Goal: Task Accomplishment & Management: Manage account settings

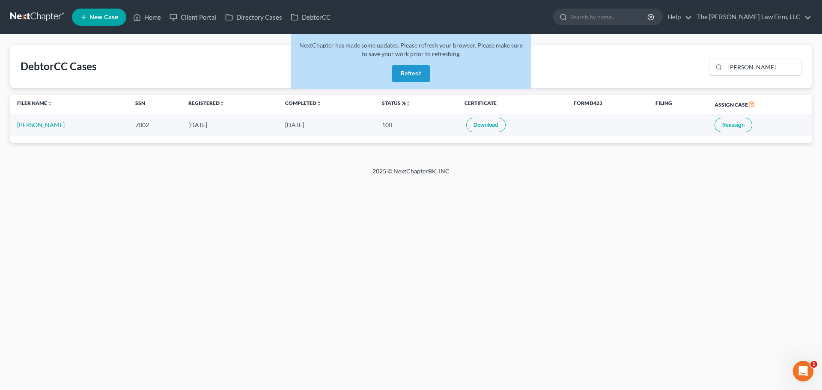
drag, startPoint x: 0, startPoint y: 0, endPoint x: 410, endPoint y: 71, distance: 415.8
click at [410, 71] on button "Refresh" at bounding box center [411, 73] width 38 height 17
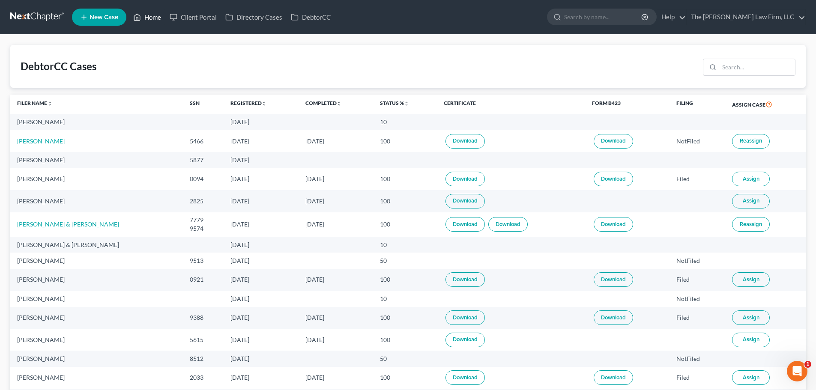
click at [148, 15] on link "Home" at bounding box center [147, 16] width 36 height 15
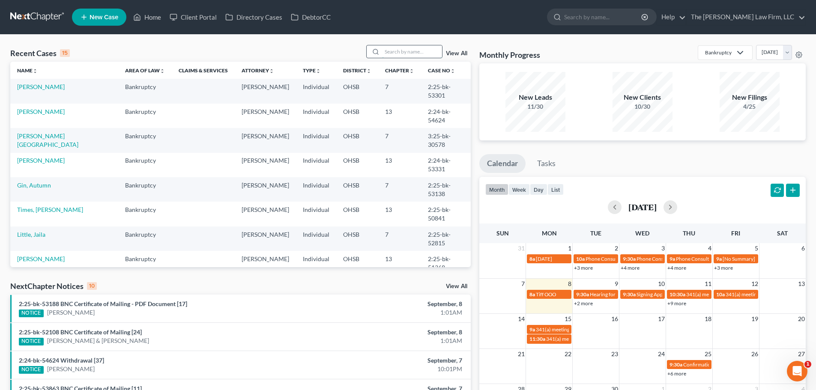
click at [417, 54] on input "search" at bounding box center [412, 51] width 60 height 12
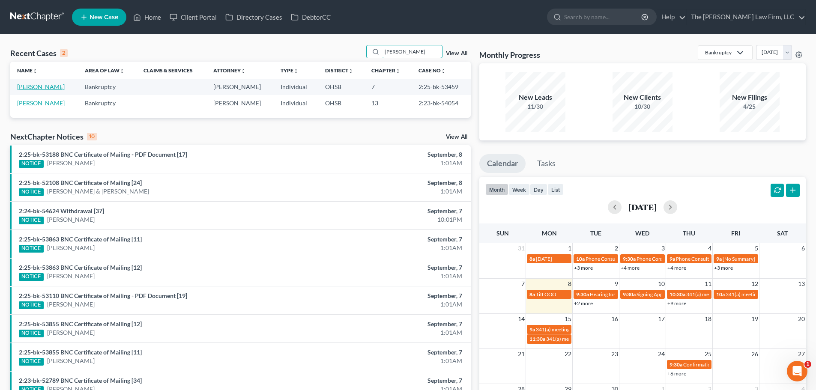
type input "[PERSON_NAME]"
click at [52, 86] on link "[PERSON_NAME]" at bounding box center [41, 86] width 48 height 7
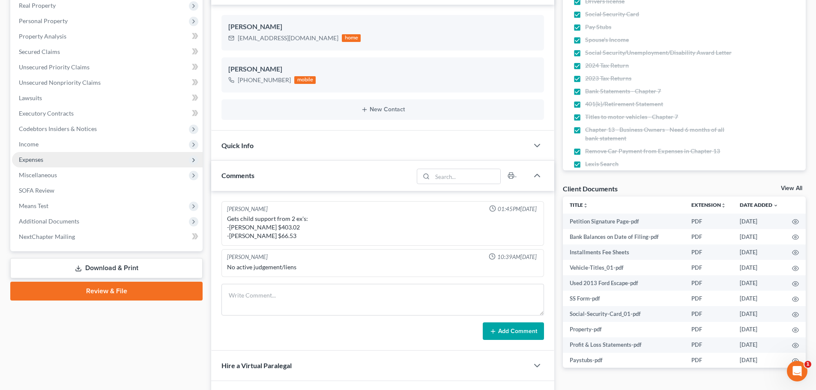
scroll to position [171, 0]
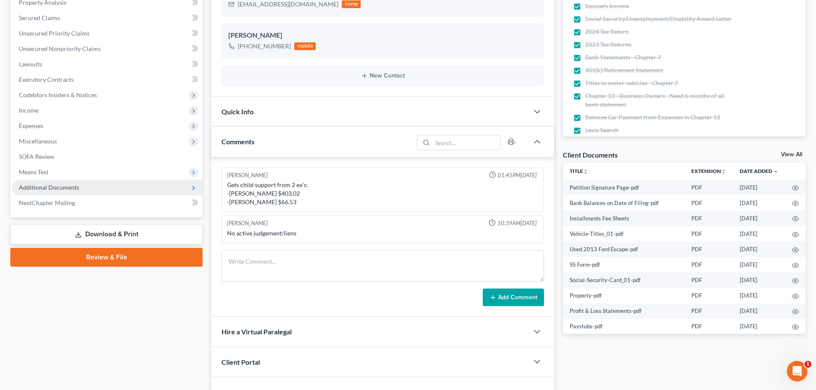
click at [38, 191] on span "Additional Documents" at bounding box center [49, 187] width 60 height 7
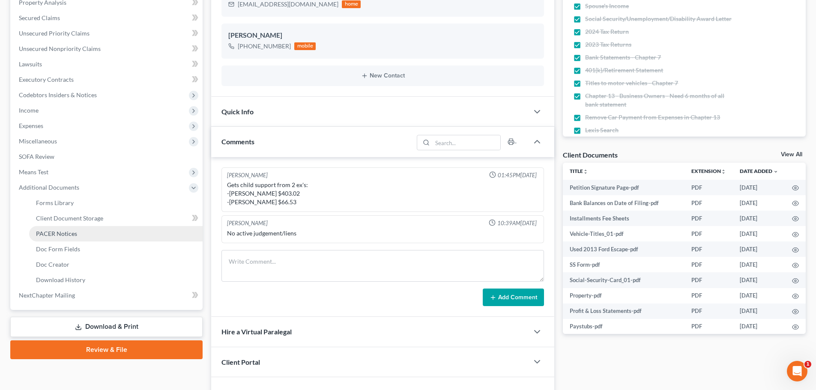
click at [53, 236] on span "PACER Notices" at bounding box center [56, 233] width 41 height 7
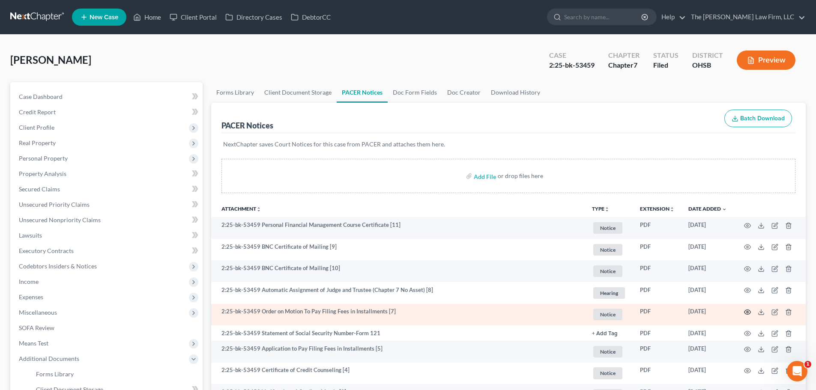
click at [745, 313] on icon "button" at bounding box center [747, 312] width 7 height 7
click at [747, 314] on icon "button" at bounding box center [747, 312] width 7 height 7
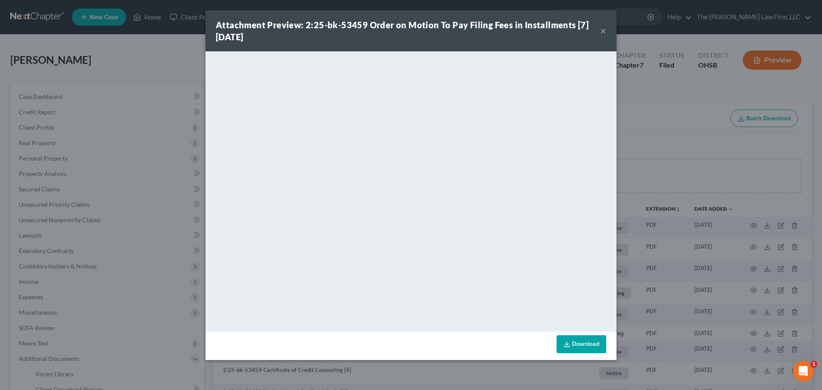
click at [601, 30] on button "×" at bounding box center [603, 31] width 6 height 10
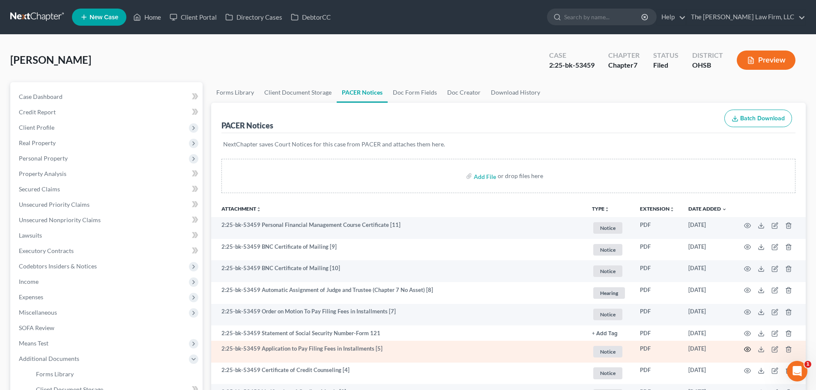
click at [746, 349] on icon "button" at bounding box center [747, 349] width 7 height 7
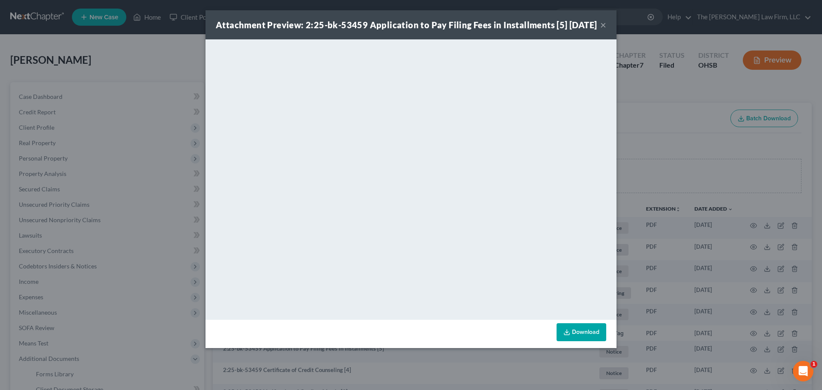
click at [604, 30] on button "×" at bounding box center [603, 25] width 6 height 10
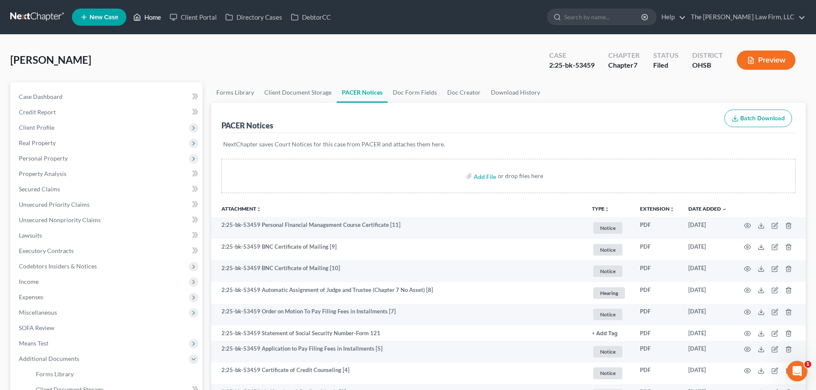
click at [150, 14] on link "Home" at bounding box center [147, 16] width 36 height 15
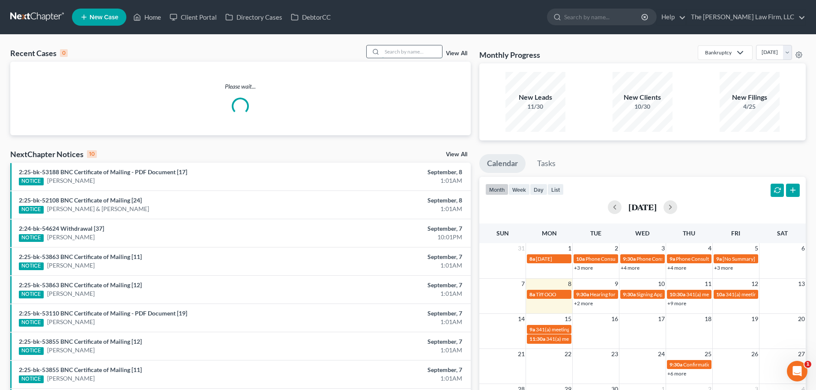
click at [419, 50] on input "search" at bounding box center [412, 51] width 60 height 12
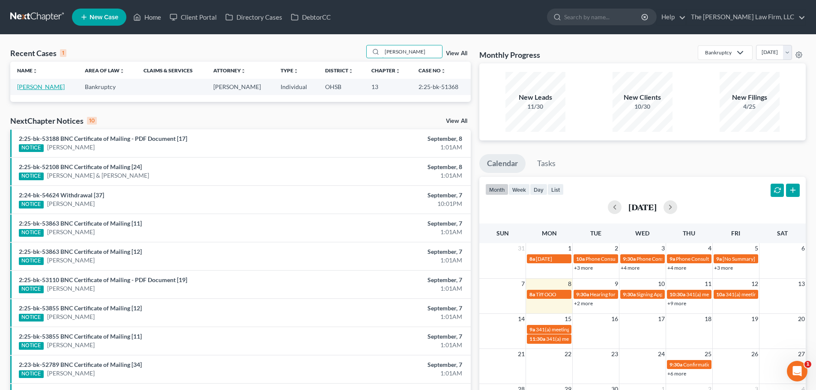
type input "sowers"
click at [38, 86] on link "[PERSON_NAME]" at bounding box center [41, 86] width 48 height 7
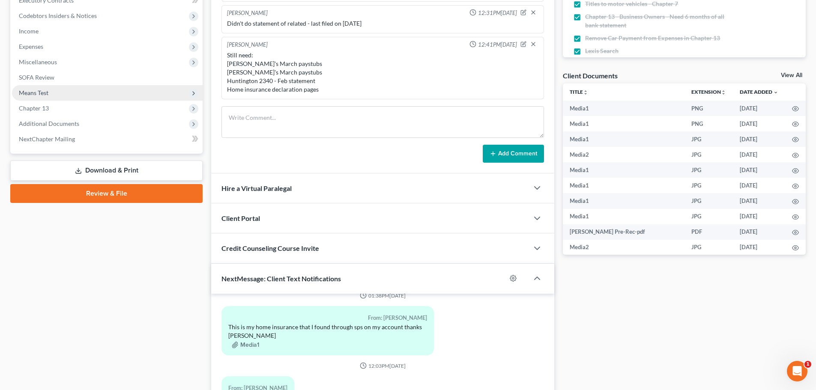
scroll to position [257, 0]
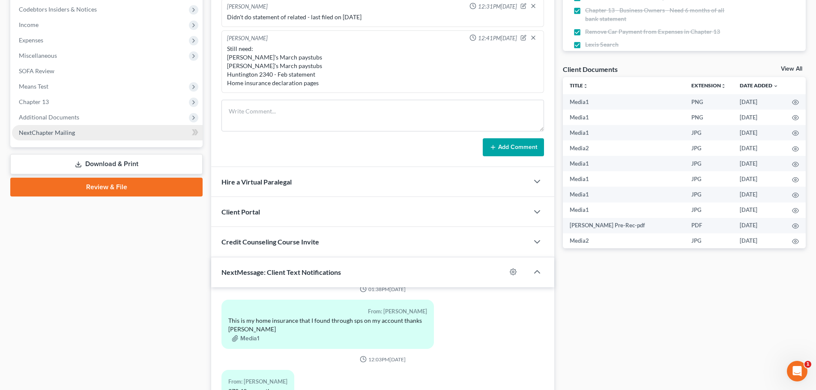
click at [51, 134] on span "NextChapter Mailing" at bounding box center [47, 132] width 56 height 7
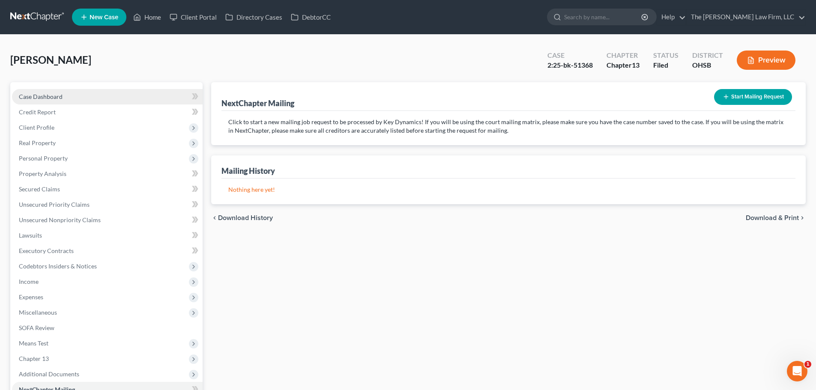
click at [70, 97] on link "Case Dashboard" at bounding box center [107, 96] width 191 height 15
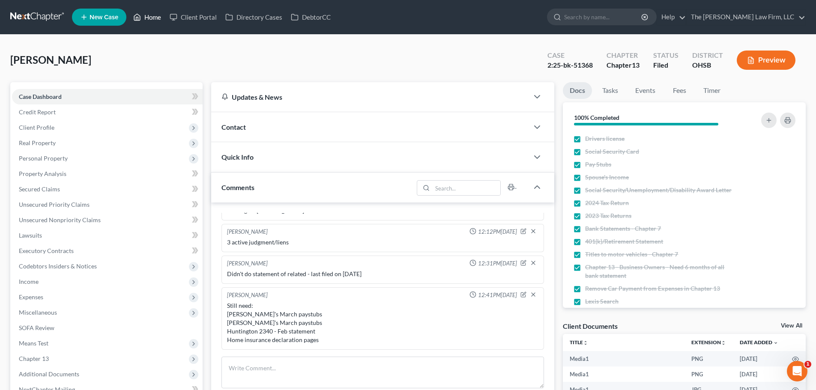
click at [147, 18] on link "Home" at bounding box center [147, 16] width 36 height 15
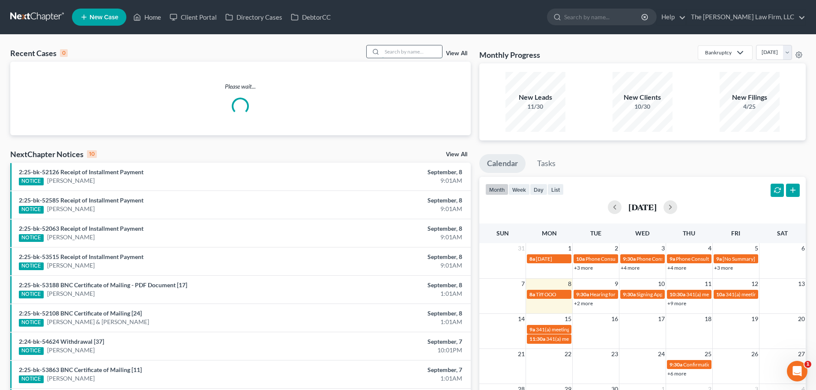
click at [400, 53] on input "search" at bounding box center [412, 51] width 60 height 12
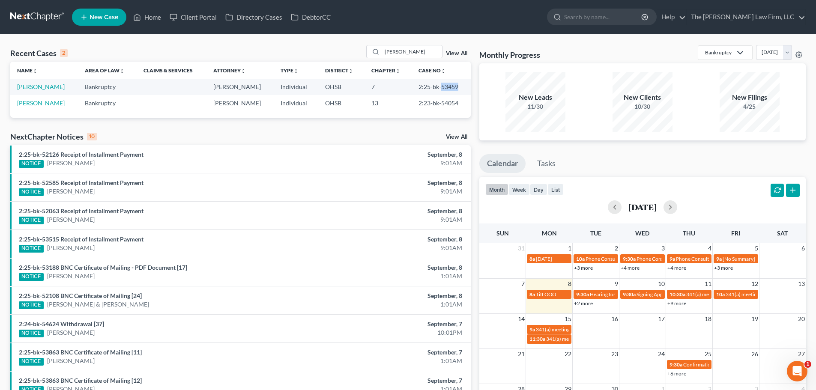
drag, startPoint x: 440, startPoint y: 84, endPoint x: 456, endPoint y: 89, distance: 17.1
click at [456, 89] on td "2:25-bk-53459" at bounding box center [440, 87] width 59 height 16
copy td "53459"
drag, startPoint x: 420, startPoint y: 50, endPoint x: 285, endPoint y: 49, distance: 135.3
click at [285, 49] on div "Recent Cases 2 horton View All" at bounding box center [240, 53] width 460 height 17
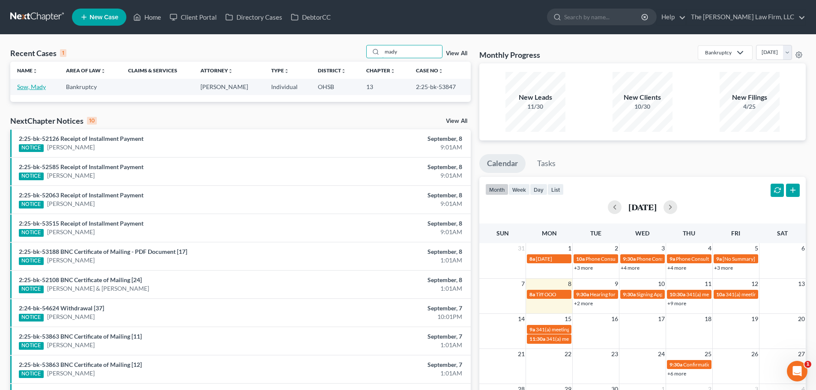
type input "mady"
click at [38, 86] on link "Sow, Mady" at bounding box center [31, 86] width 29 height 7
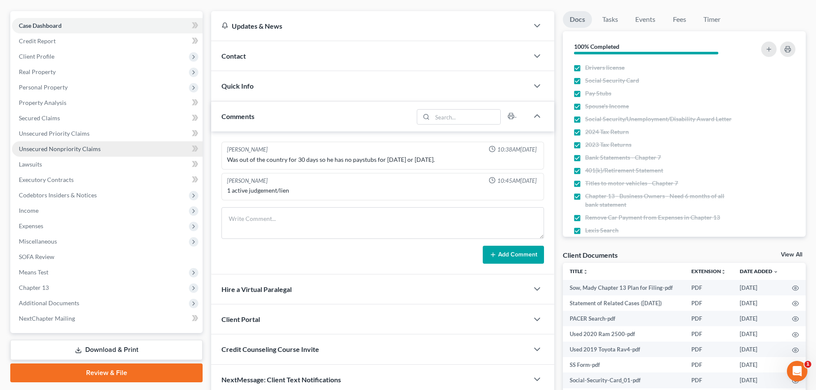
scroll to position [161, 0]
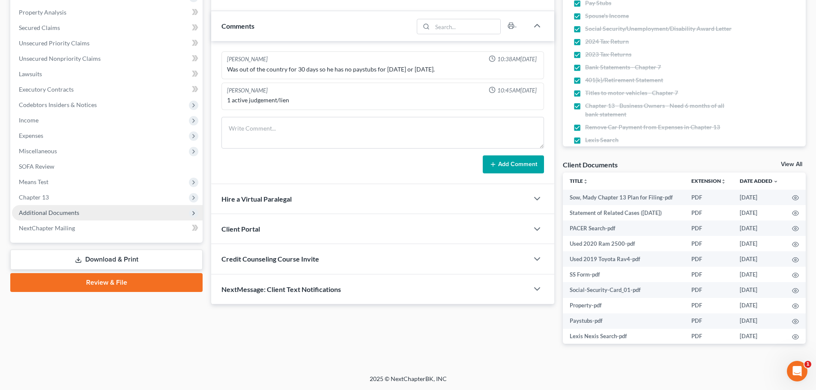
click at [43, 212] on span "Additional Documents" at bounding box center [49, 212] width 60 height 7
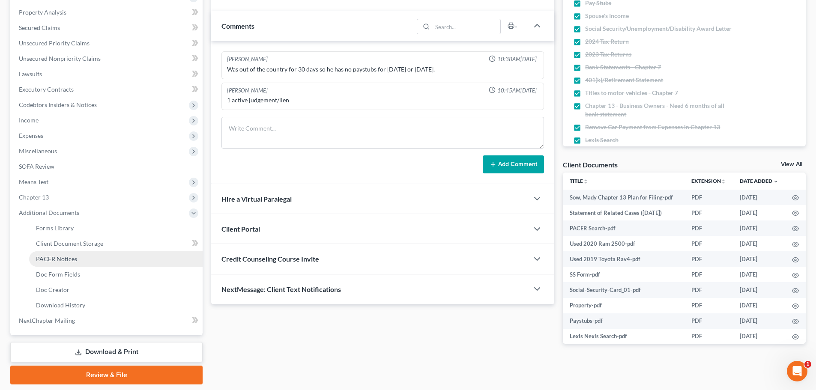
click at [63, 257] on span "PACER Notices" at bounding box center [56, 258] width 41 height 7
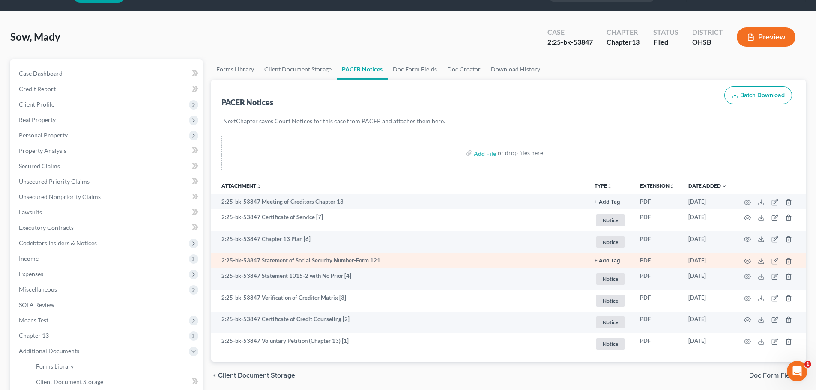
scroll to position [43, 0]
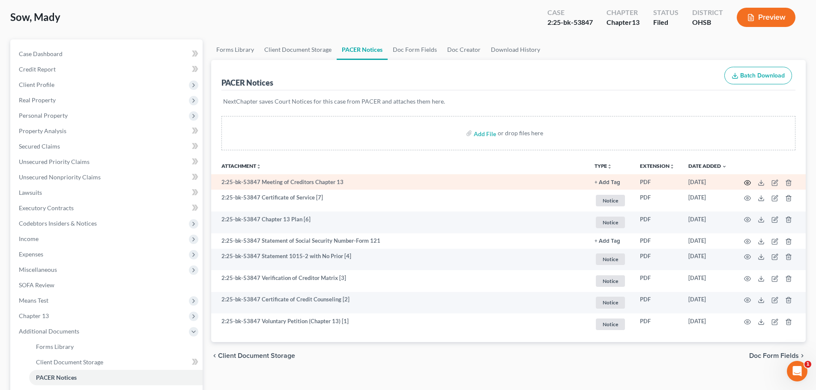
click at [746, 185] on icon "button" at bounding box center [747, 182] width 7 height 7
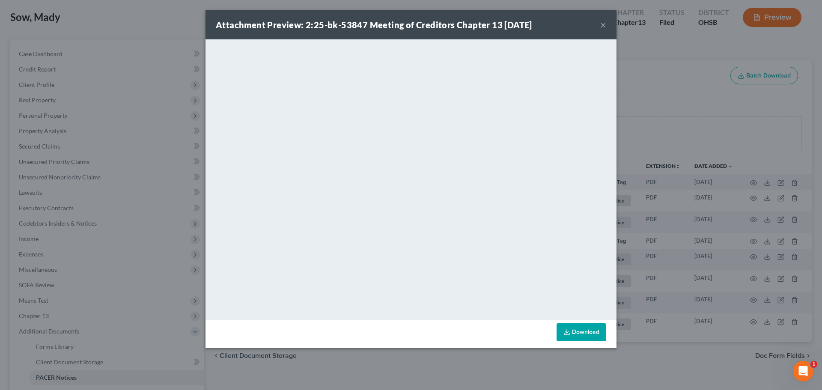
click at [601, 26] on button "×" at bounding box center [603, 25] width 6 height 10
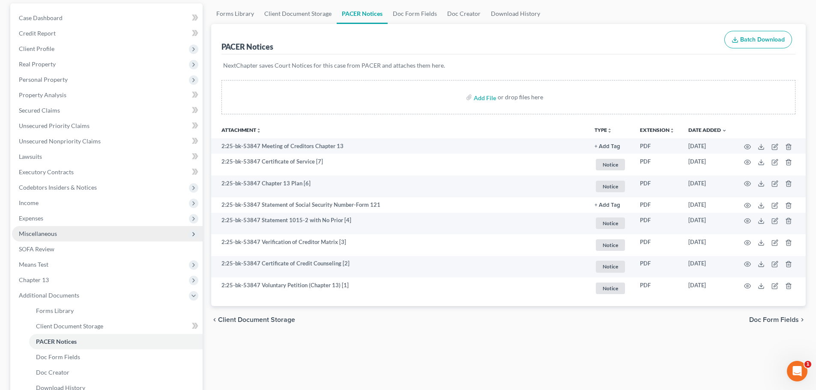
scroll to position [128, 0]
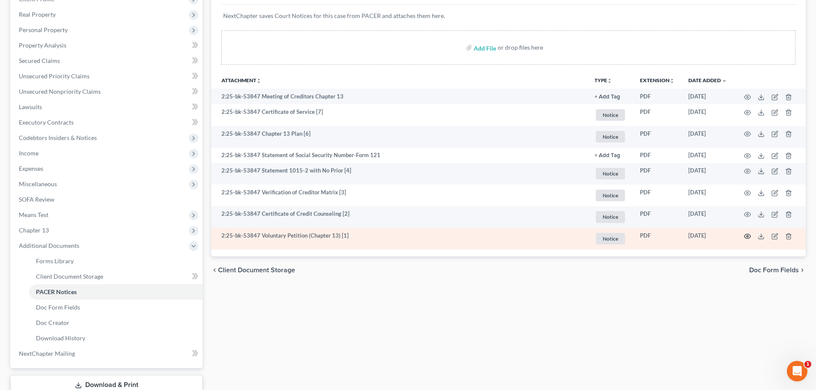
click at [749, 235] on icon "button" at bounding box center [747, 236] width 6 height 5
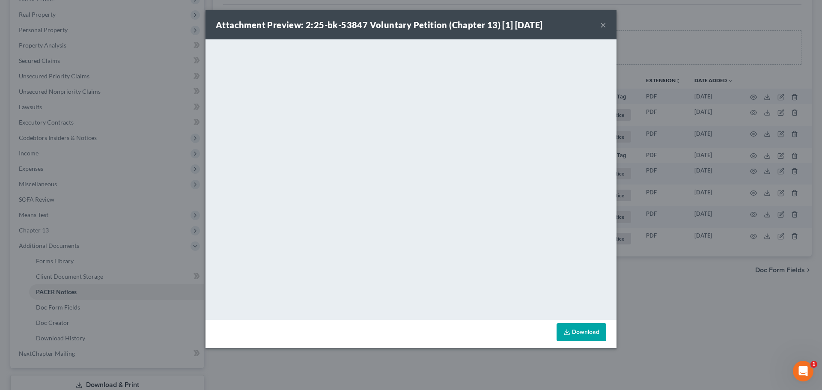
click at [603, 25] on button "×" at bounding box center [603, 25] width 6 height 10
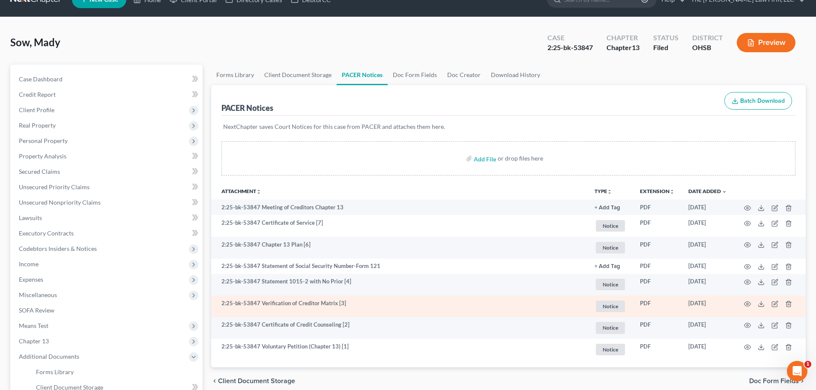
scroll to position [0, 0]
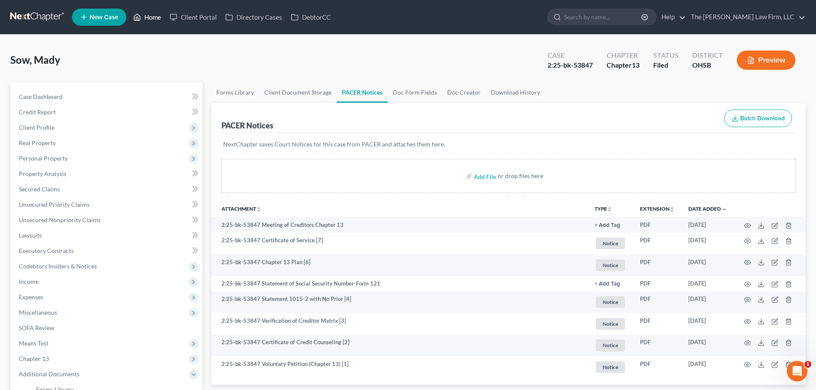
click at [159, 19] on link "Home" at bounding box center [147, 16] width 36 height 15
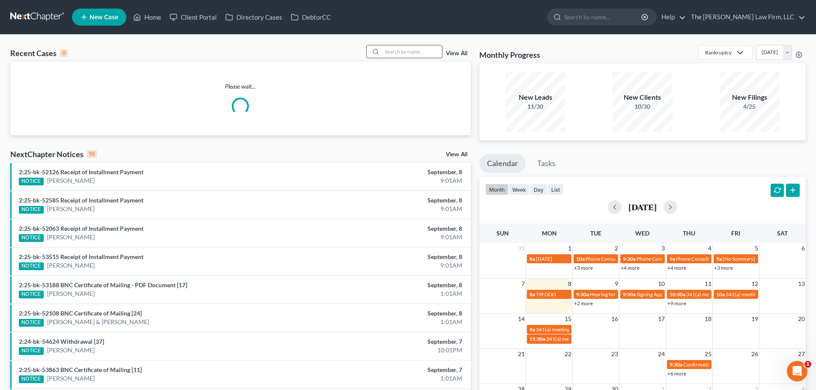
click at [415, 47] on input "search" at bounding box center [412, 51] width 60 height 12
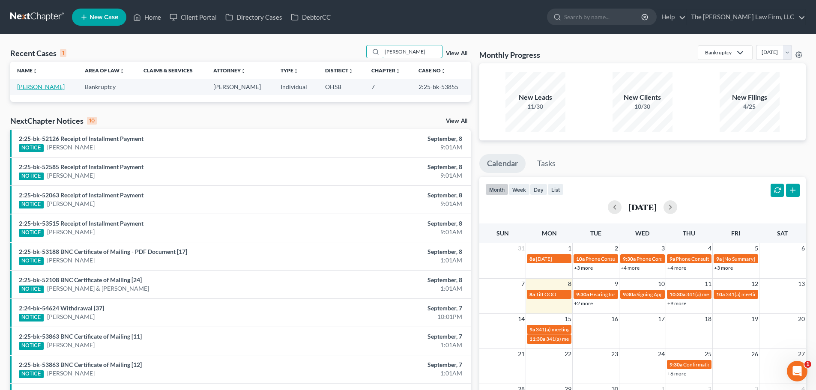
type input "tambra"
click at [39, 89] on link "[PERSON_NAME]" at bounding box center [41, 86] width 48 height 7
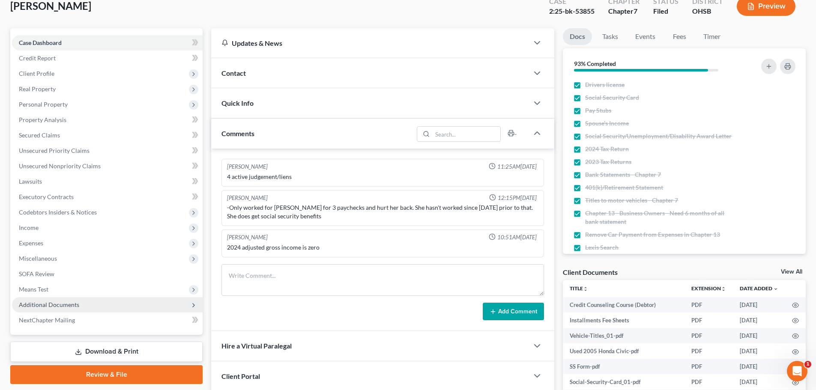
scroll to position [161, 0]
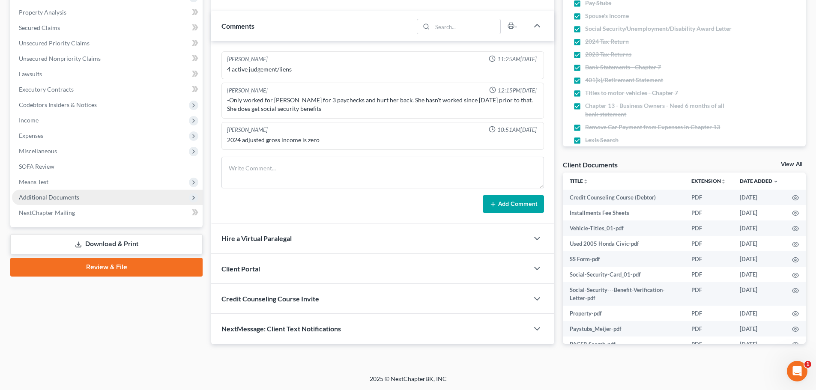
click at [64, 196] on span "Additional Documents" at bounding box center [49, 197] width 60 height 7
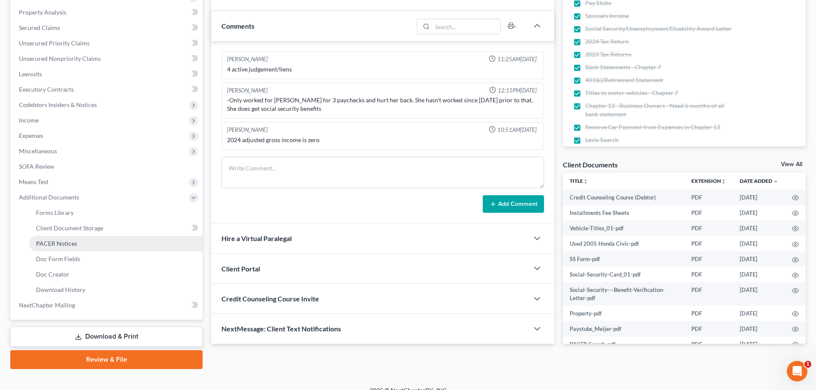
click at [66, 246] on span "PACER Notices" at bounding box center [56, 243] width 41 height 7
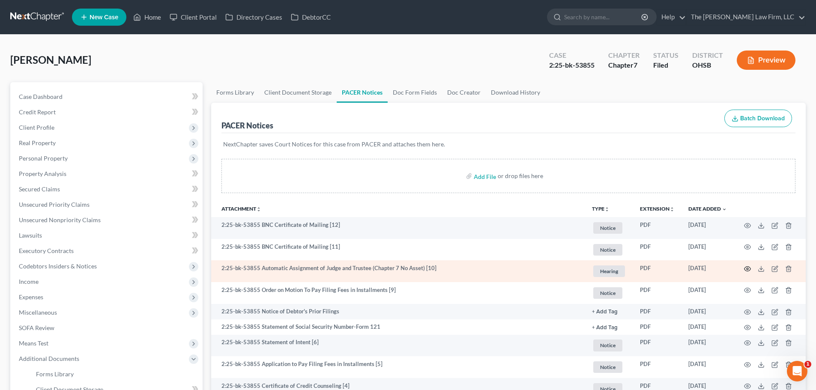
click at [745, 268] on icon "button" at bounding box center [747, 269] width 6 height 5
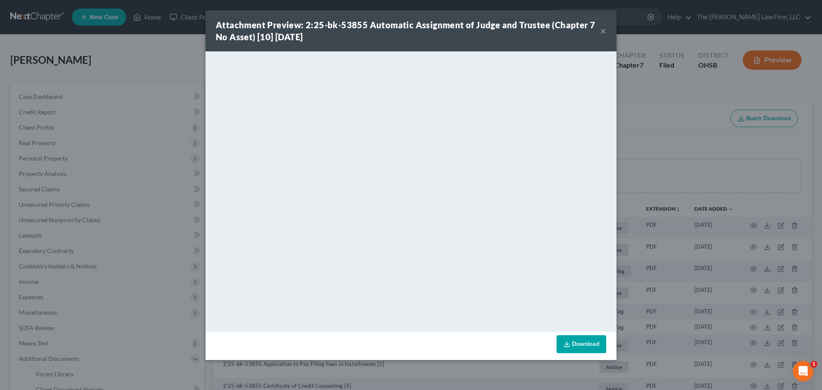
click at [604, 29] on button "×" at bounding box center [603, 31] width 6 height 10
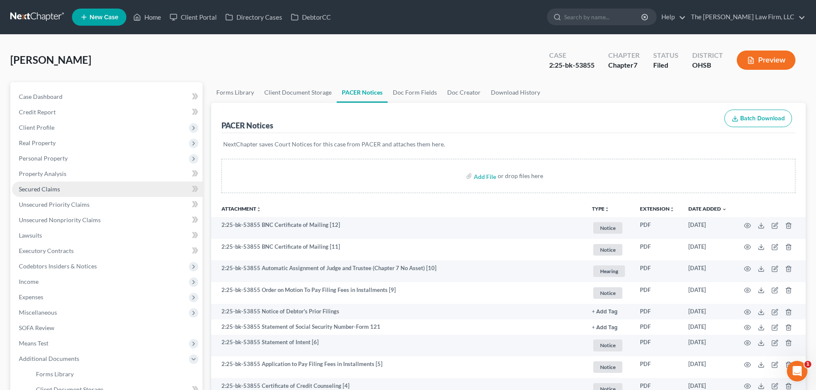
click at [45, 191] on span "Secured Claims" at bounding box center [39, 188] width 41 height 7
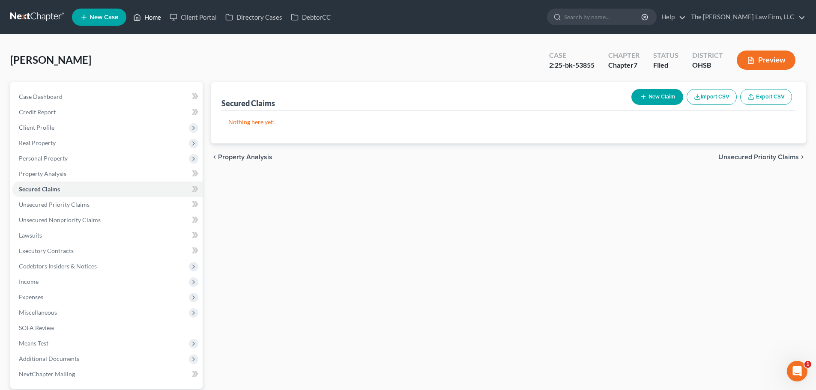
drag, startPoint x: 153, startPoint y: 15, endPoint x: 168, endPoint y: 36, distance: 25.3
click at [153, 15] on link "Home" at bounding box center [147, 16] width 36 height 15
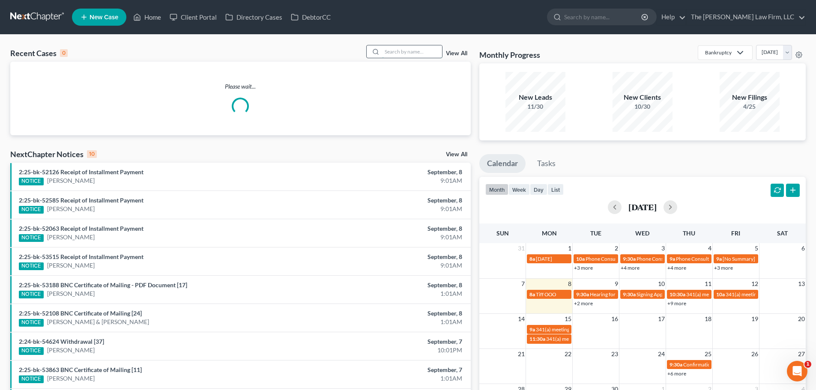
click at [397, 51] on input "search" at bounding box center [412, 51] width 60 height 12
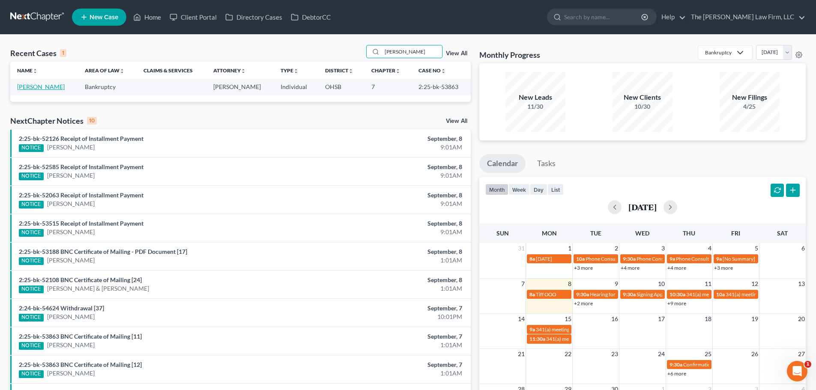
type input "morlan"
click at [34, 86] on link "[PERSON_NAME]" at bounding box center [41, 86] width 48 height 7
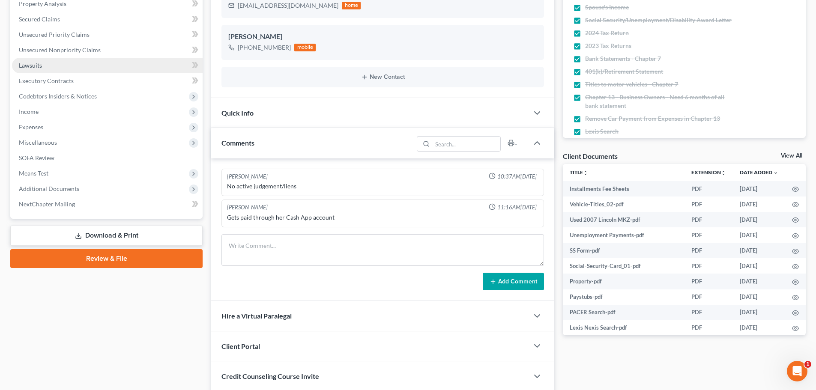
scroll to position [171, 0]
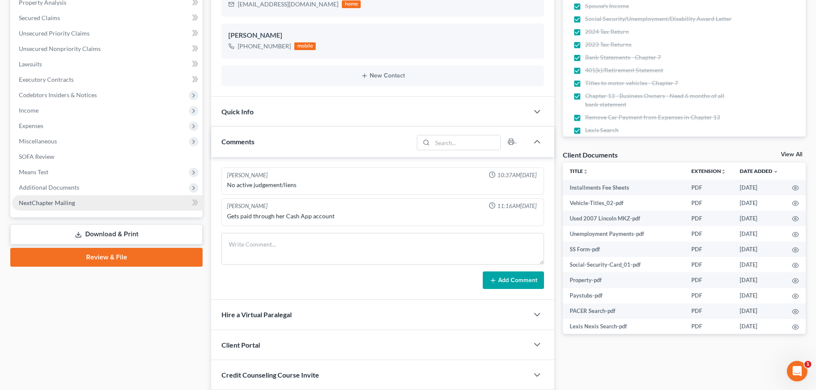
drag, startPoint x: 65, startPoint y: 188, endPoint x: 69, endPoint y: 203, distance: 15.9
click at [65, 188] on span "Additional Documents" at bounding box center [49, 187] width 60 height 7
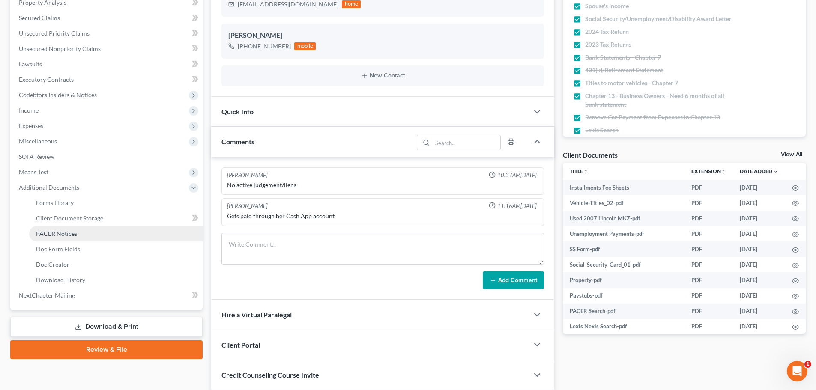
click at [70, 235] on span "PACER Notices" at bounding box center [56, 233] width 41 height 7
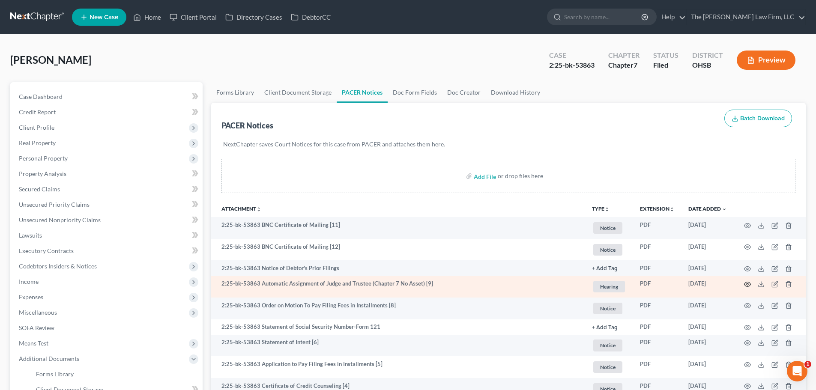
click at [745, 286] on icon "button" at bounding box center [747, 284] width 7 height 7
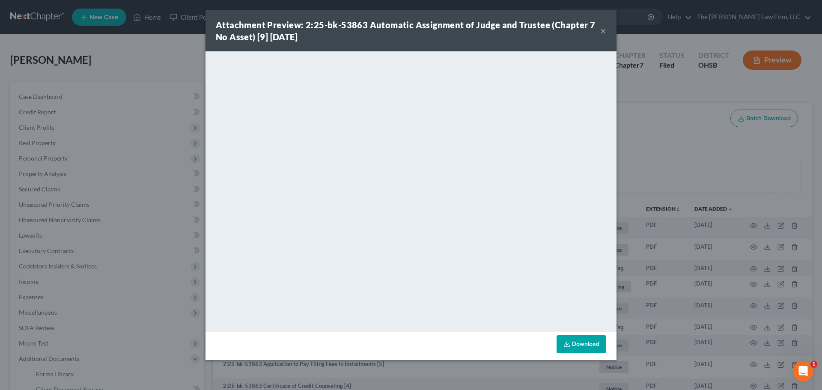
click at [605, 33] on button "×" at bounding box center [603, 31] width 6 height 10
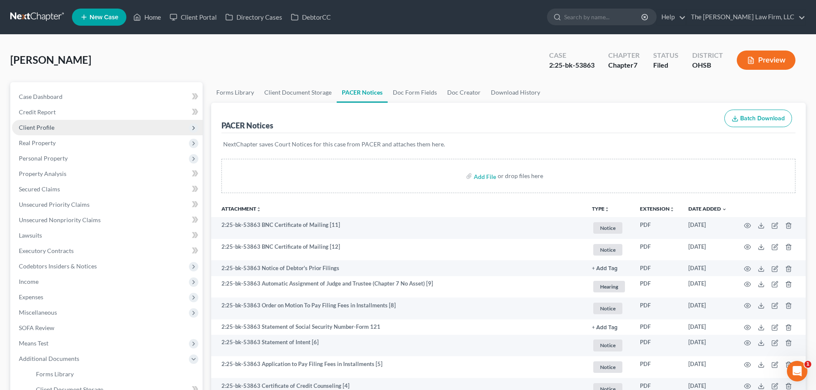
click at [46, 129] on span "Client Profile" at bounding box center [37, 127] width 36 height 7
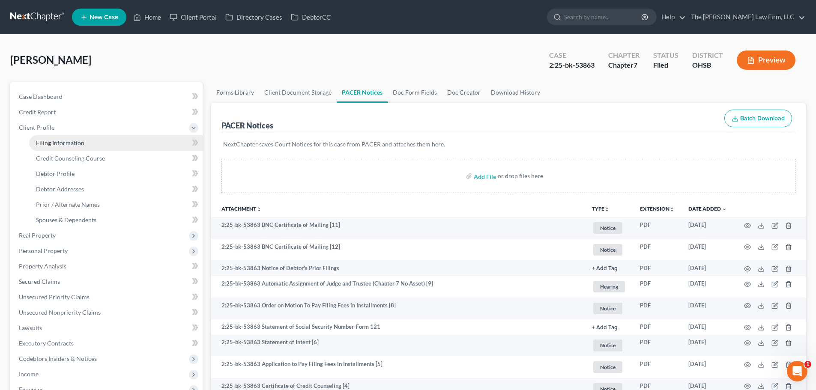
click at [47, 140] on span "Filing Information" at bounding box center [60, 142] width 48 height 7
select select "1"
select select "0"
select select "36"
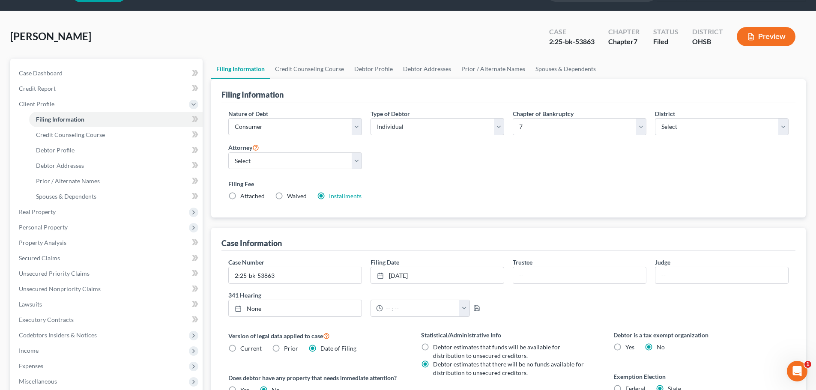
scroll to position [86, 0]
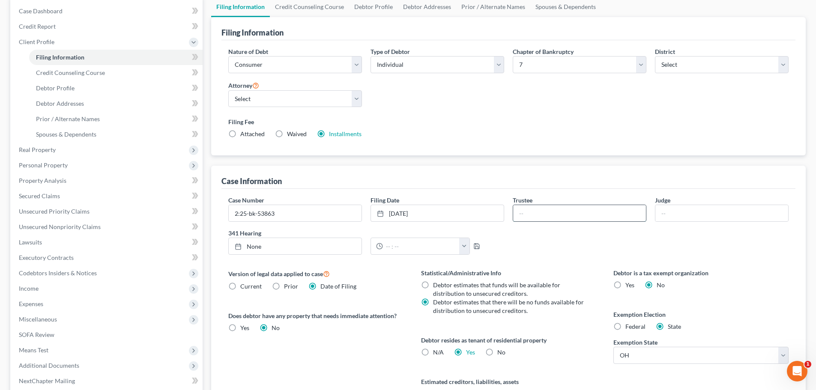
click at [563, 216] on input "text" at bounding box center [579, 213] width 133 height 16
type input "Stubbins"
type input "Cobb"
type input "9/8/2025"
click at [275, 246] on link "9/8/2025" at bounding box center [295, 246] width 133 height 16
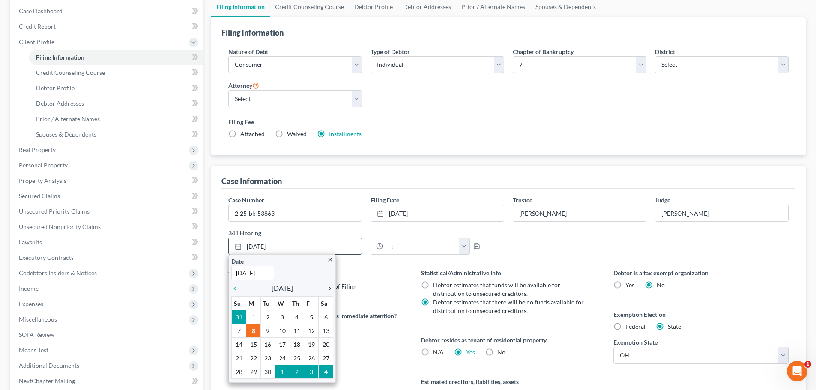
click at [328, 288] on icon "chevron_right" at bounding box center [327, 288] width 11 height 7
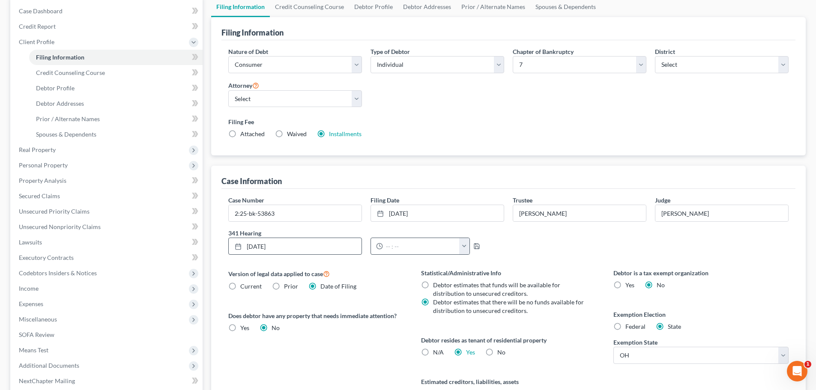
click at [461, 244] on button "button" at bounding box center [464, 246] width 10 height 16
click at [480, 308] on link "9:00am" at bounding box center [481, 310] width 48 height 15
type input "9:00am"
click at [478, 244] on div "9:00am 12:00am 12:30am 1:00am 1:30am 2:00am 2:30am 3:00am 3:30am 4:00am 4:30am …" at bounding box center [437, 246] width 142 height 17
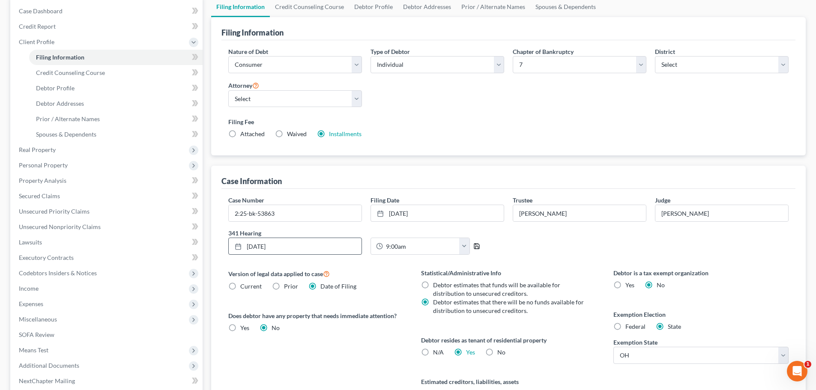
click at [475, 247] on icon "button" at bounding box center [476, 246] width 7 height 7
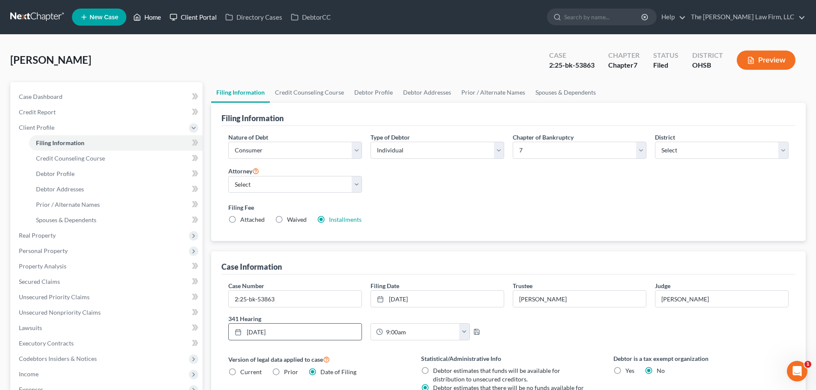
drag, startPoint x: 160, startPoint y: 18, endPoint x: 179, endPoint y: 21, distance: 19.1
click at [160, 18] on link "Home" at bounding box center [147, 16] width 36 height 15
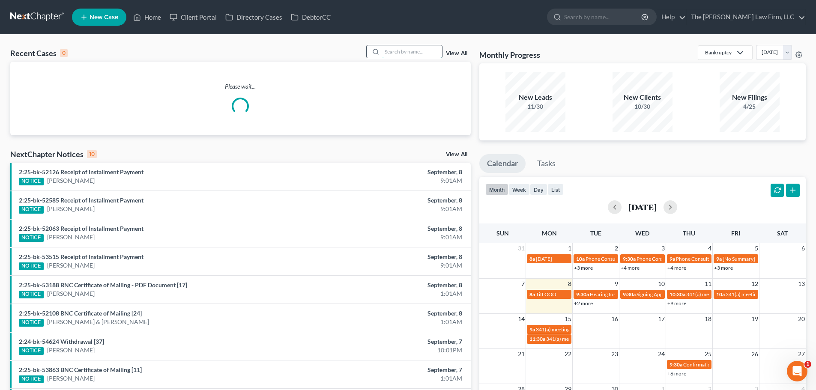
click at [390, 54] on input "search" at bounding box center [412, 51] width 60 height 12
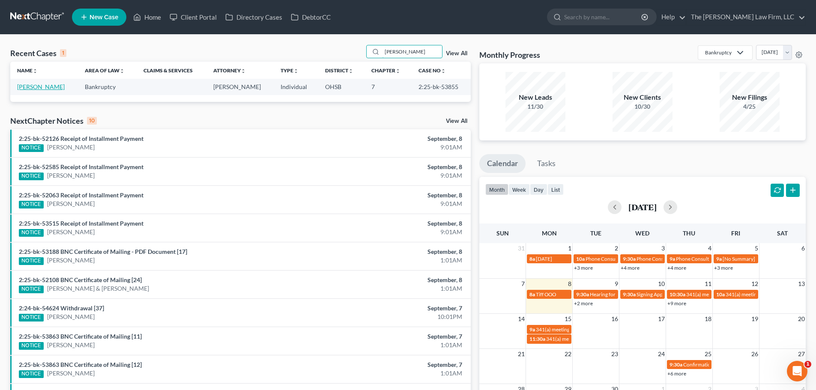
type input "tambra"
click at [38, 86] on link "[PERSON_NAME]" at bounding box center [41, 86] width 48 height 7
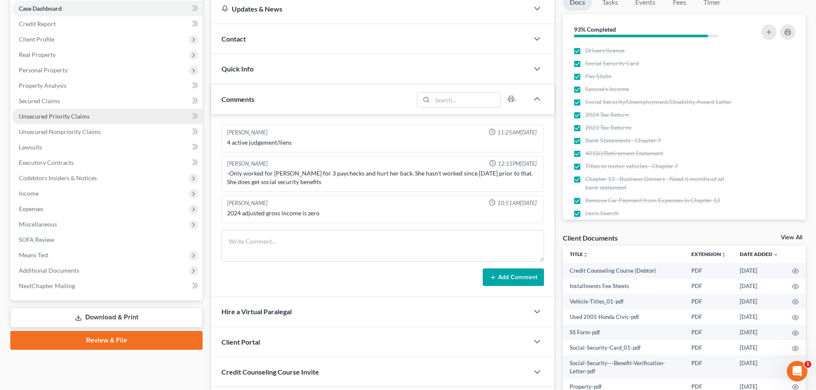
scroll to position [161, 0]
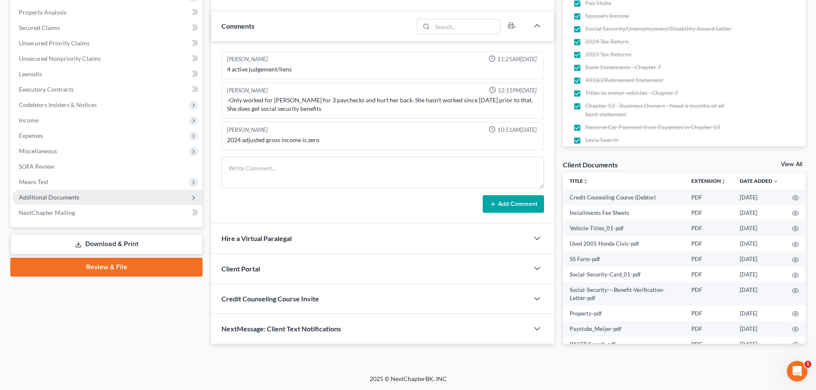
click at [31, 200] on span "Additional Documents" at bounding box center [49, 197] width 60 height 7
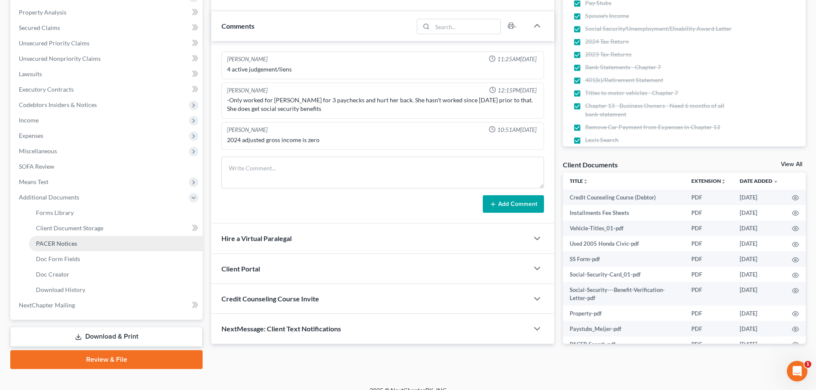
click at [51, 239] on link "PACER Notices" at bounding box center [115, 243] width 173 height 15
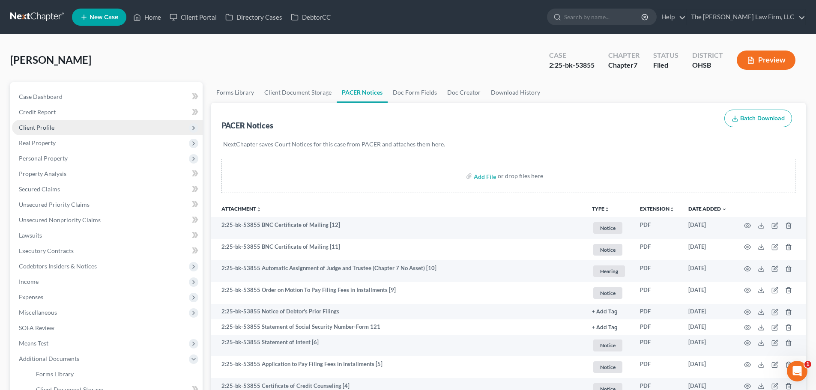
click at [51, 129] on span "Client Profile" at bounding box center [37, 127] width 36 height 7
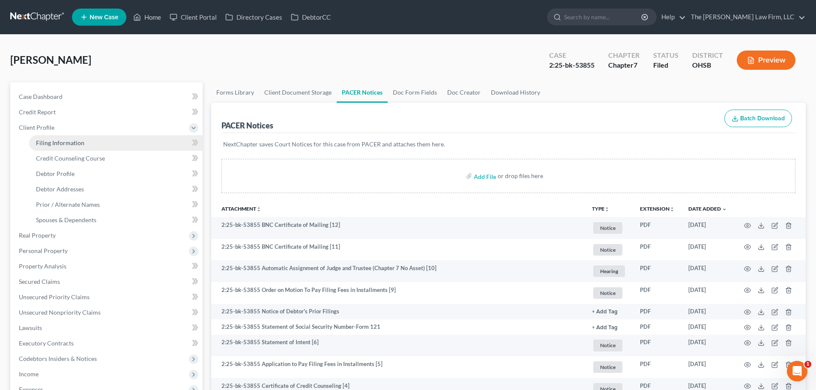
click at [58, 142] on span "Filing Information" at bounding box center [60, 142] width 48 height 7
select select "1"
select select "0"
select select "62"
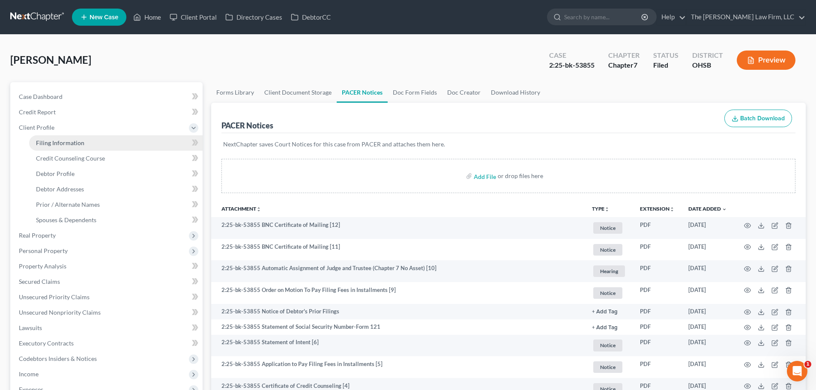
select select "2"
select select "36"
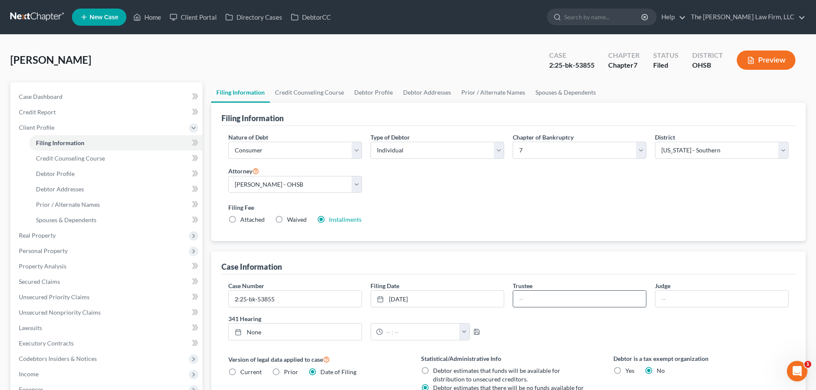
click at [540, 299] on input "text" at bounding box center [579, 299] width 133 height 16
type input "James Coutinho"
click at [688, 301] on input "text" at bounding box center [721, 299] width 133 height 16
type input "Mina"
click at [253, 331] on link "9/8/2025" at bounding box center [295, 332] width 133 height 16
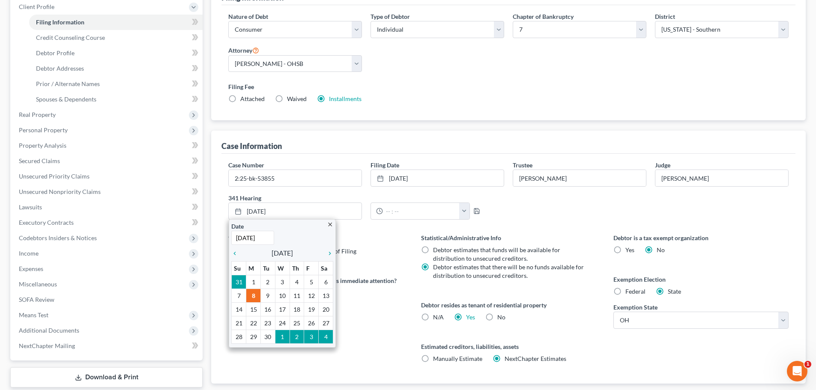
scroll to position [171, 0]
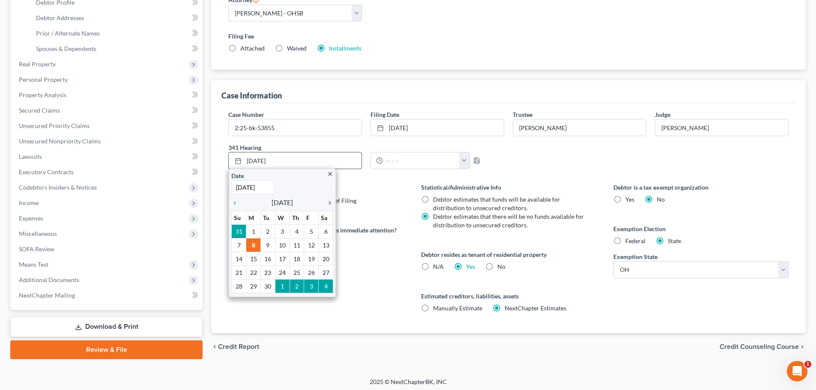
click at [326, 203] on icon "chevron_right" at bounding box center [327, 203] width 11 height 7
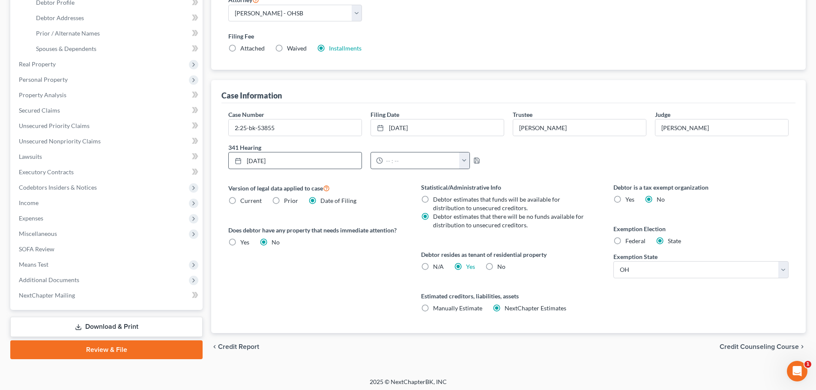
click at [462, 157] on button "button" at bounding box center [464, 160] width 10 height 16
click at [478, 182] on link "1:30pm" at bounding box center [481, 182] width 48 height 15
type input "1:30pm"
click at [475, 159] on polyline "button" at bounding box center [476, 158] width 2 height 1
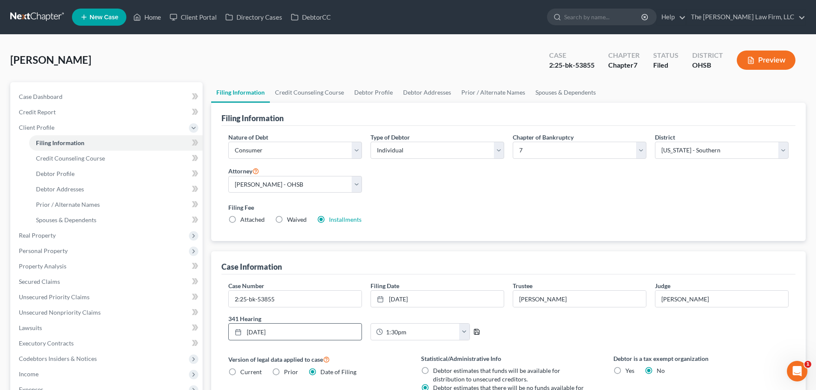
scroll to position [174, 0]
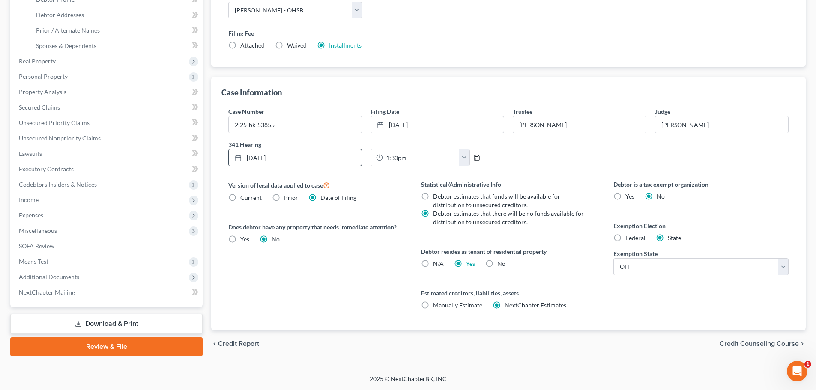
click at [475, 158] on icon "button" at bounding box center [476, 157] width 7 height 7
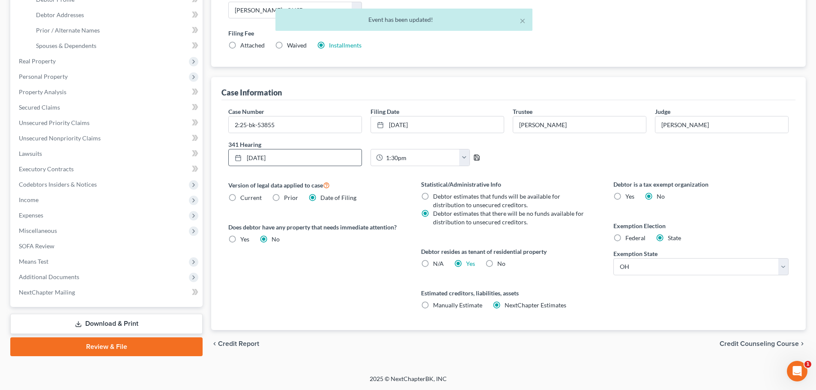
scroll to position [0, 0]
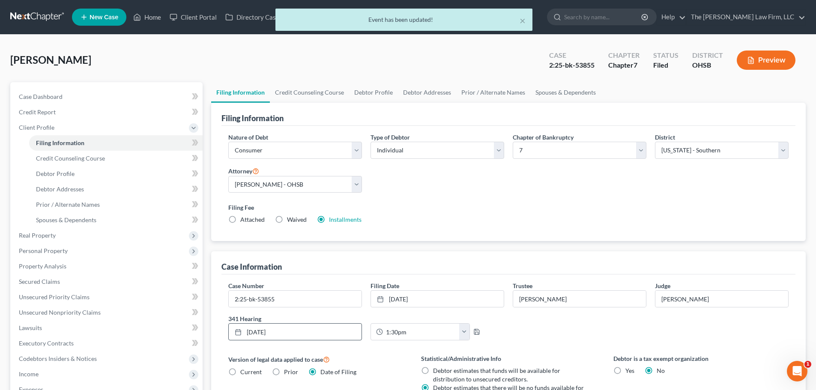
click at [144, 14] on div "× Event has been updated!" at bounding box center [404, 22] width 816 height 27
click at [151, 19] on div "× Event has been updated!" at bounding box center [404, 22] width 816 height 27
click at [523, 22] on button "×" at bounding box center [522, 20] width 6 height 10
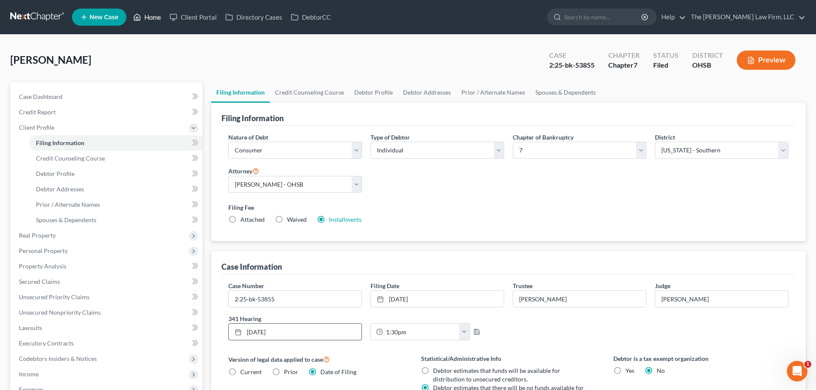
click at [154, 17] on link "Home" at bounding box center [147, 16] width 36 height 15
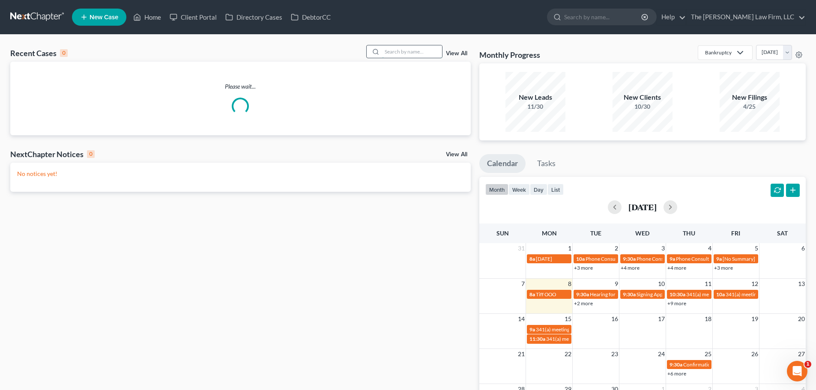
click at [414, 49] on input "search" at bounding box center [412, 51] width 60 height 12
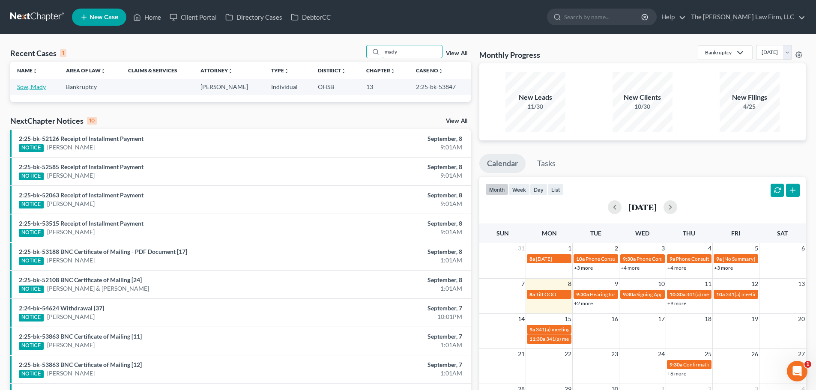
type input "mady"
click at [27, 88] on link "Sow, Mady" at bounding box center [31, 86] width 29 height 7
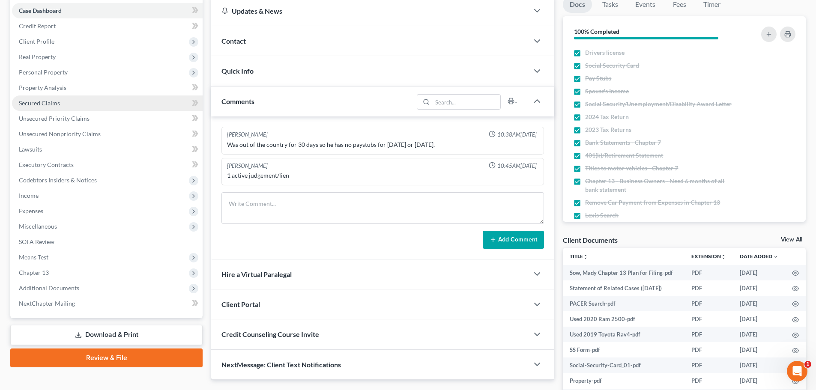
scroll to position [161, 0]
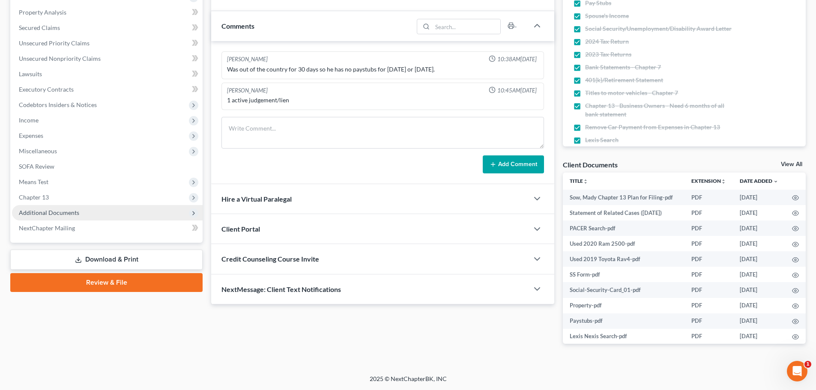
click at [59, 212] on span "Additional Documents" at bounding box center [49, 212] width 60 height 7
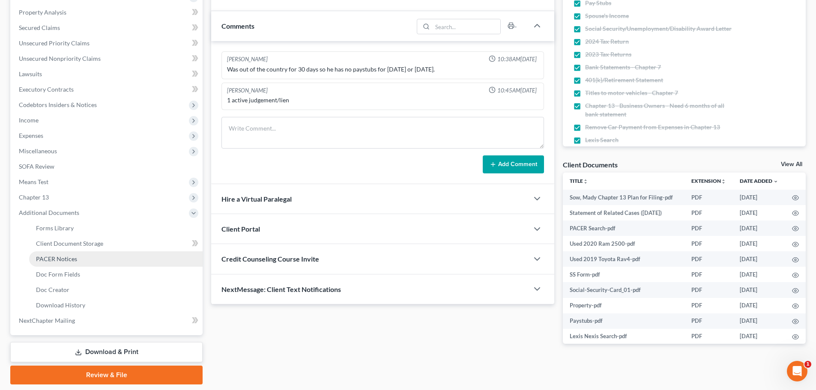
click at [57, 260] on span "PACER Notices" at bounding box center [56, 258] width 41 height 7
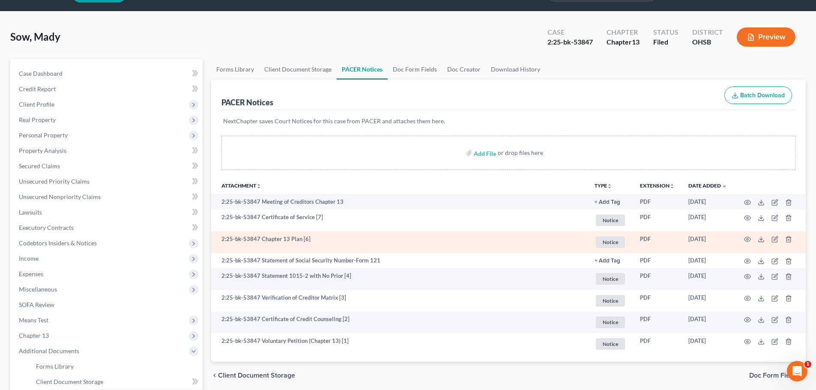
scroll to position [43, 0]
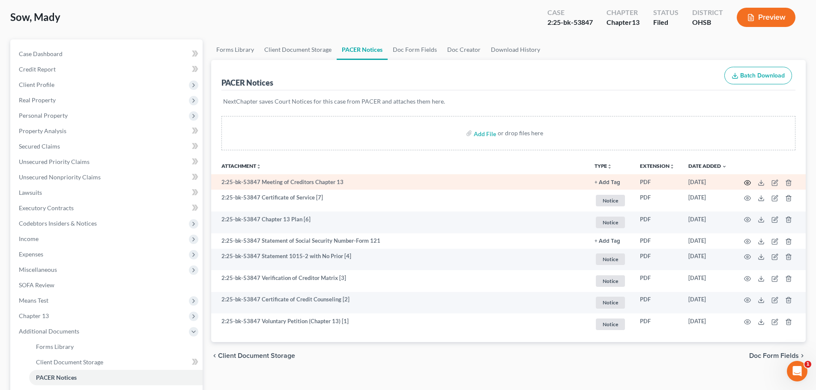
click at [746, 183] on icon "button" at bounding box center [747, 182] width 7 height 7
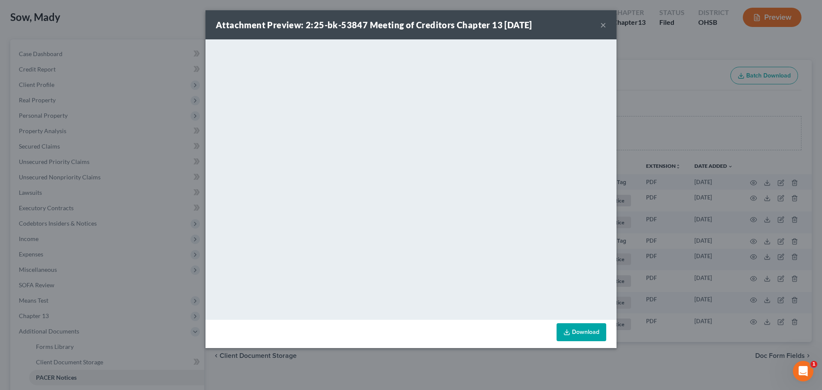
drag, startPoint x: 603, startPoint y: 24, endPoint x: 581, endPoint y: 27, distance: 21.6
click at [603, 24] on button "×" at bounding box center [603, 25] width 6 height 10
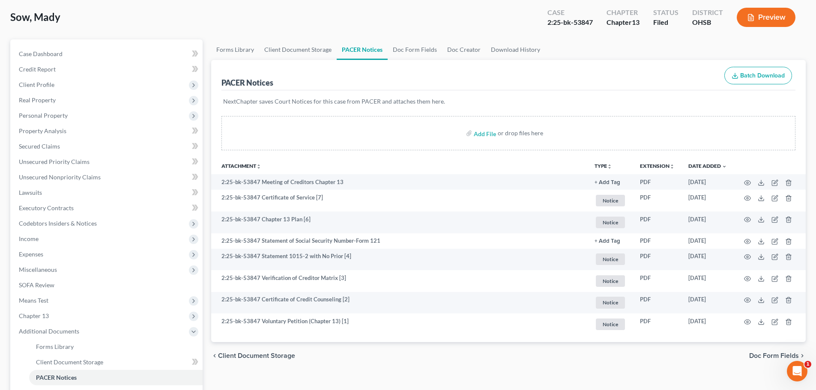
scroll to position [0, 0]
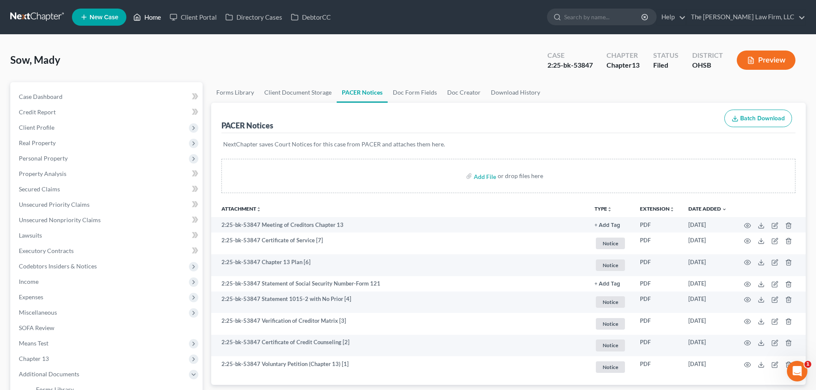
click at [157, 19] on link "Home" at bounding box center [147, 16] width 36 height 15
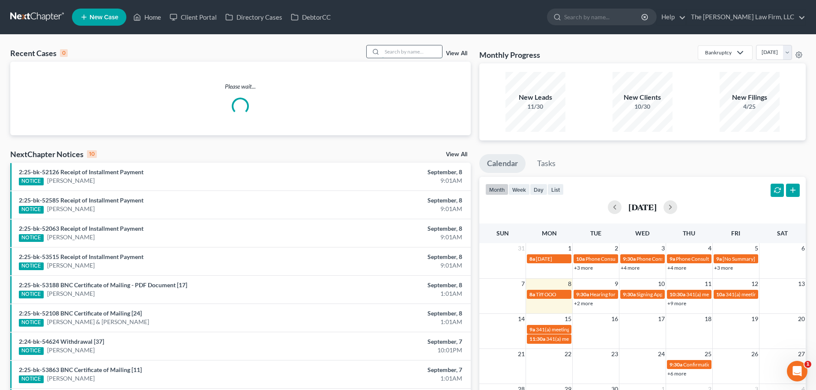
click at [409, 48] on input "search" at bounding box center [412, 51] width 60 height 12
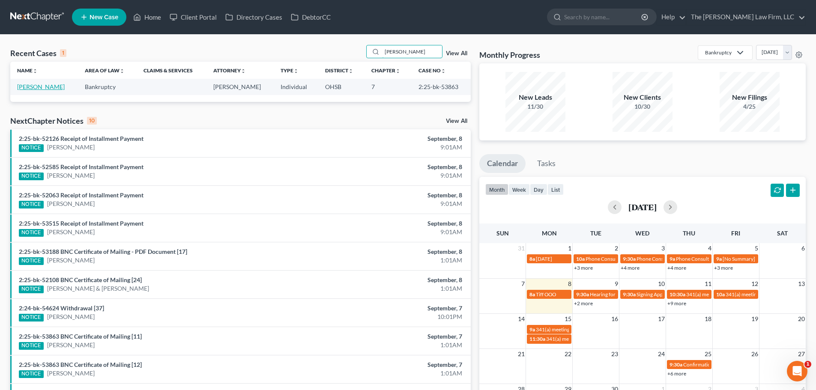
type input "morlan"
click at [34, 88] on link "[PERSON_NAME]" at bounding box center [41, 86] width 48 height 7
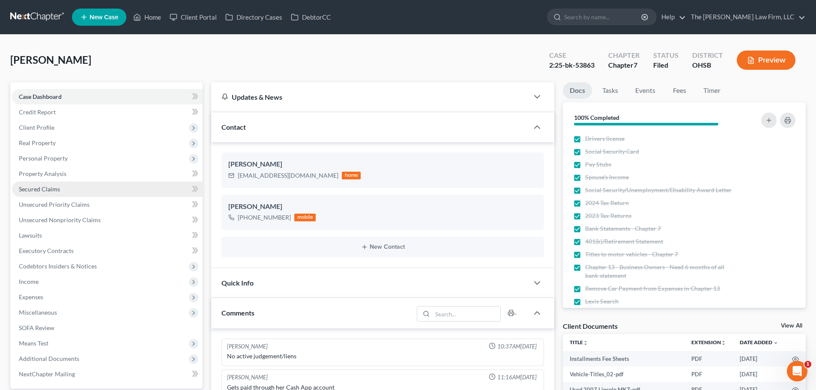
click at [47, 186] on span "Secured Claims" at bounding box center [39, 188] width 41 height 7
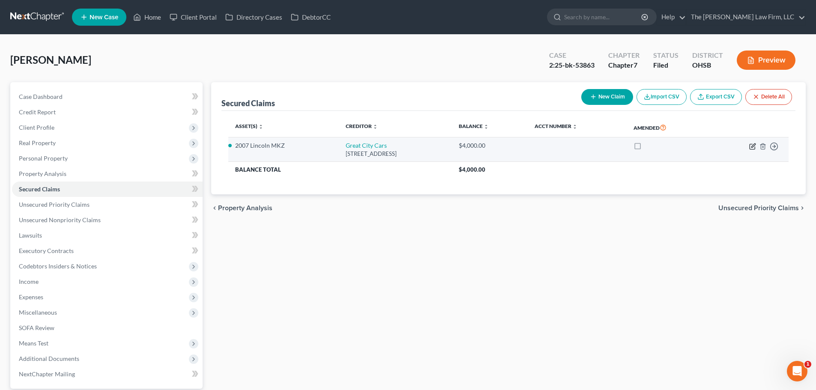
click at [751, 144] on icon "button" at bounding box center [752, 146] width 7 height 7
select select "36"
select select "0"
select select "11"
select select "0"
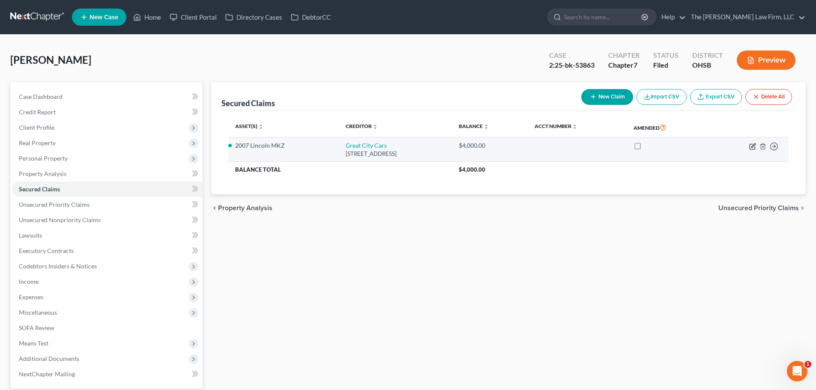
select select "0"
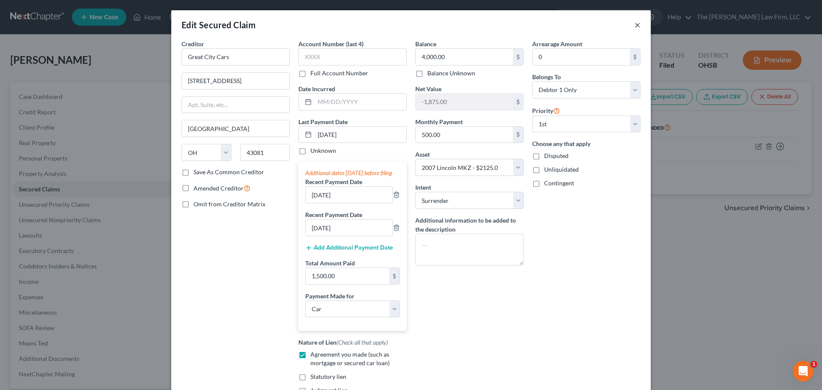
click at [635, 24] on button "×" at bounding box center [638, 25] width 6 height 10
